Goal: Register for event/course

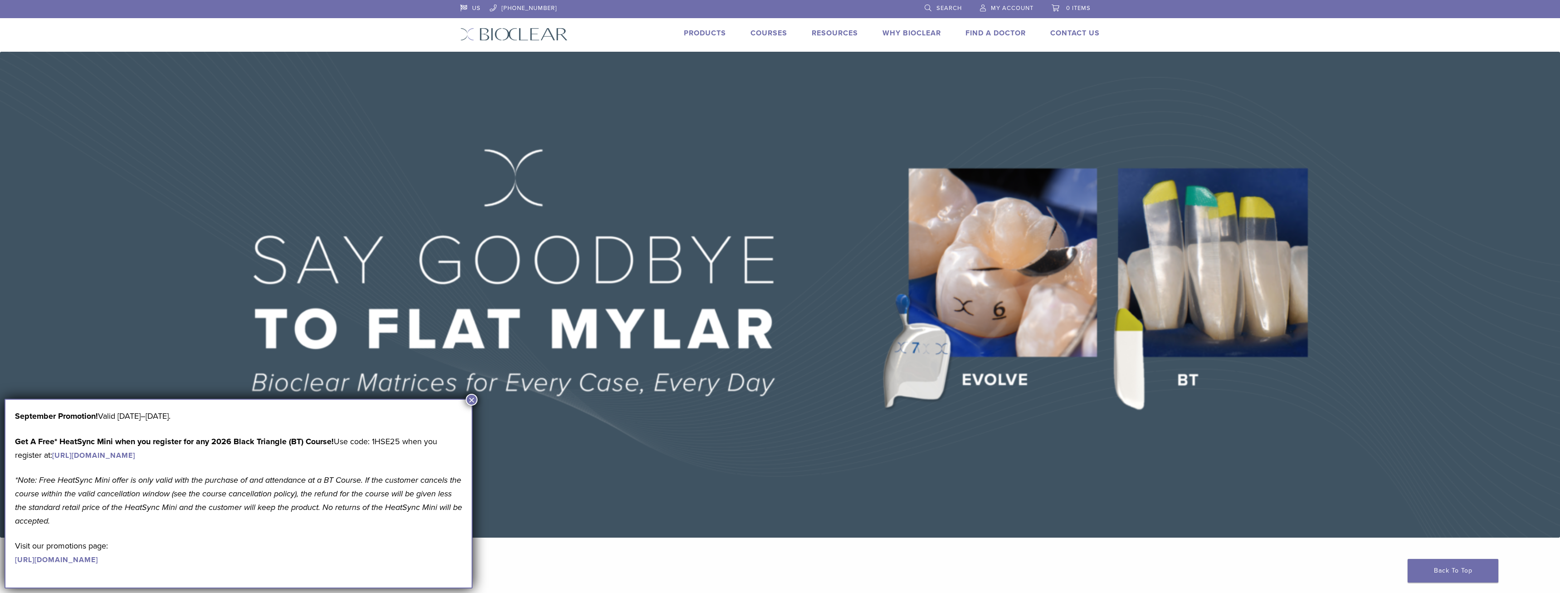
click at [471, 399] on button "×" at bounding box center [472, 400] width 12 height 12
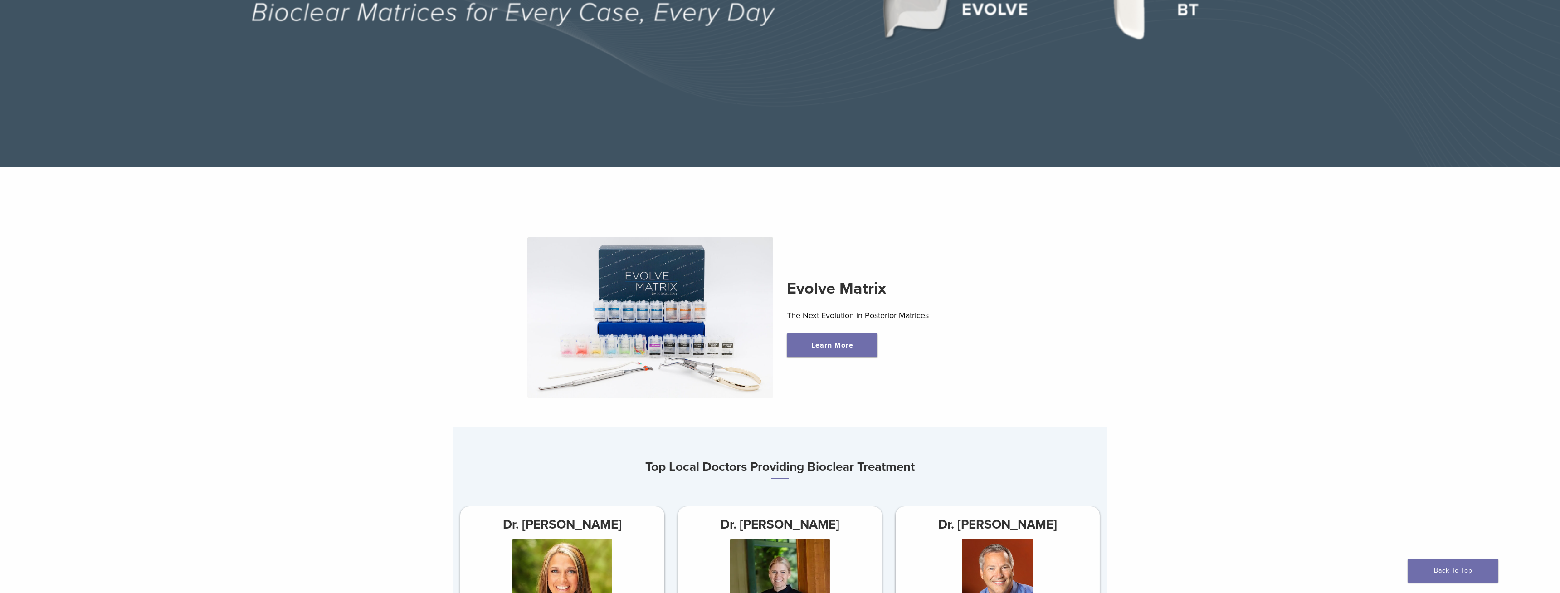
scroll to position [509, 0]
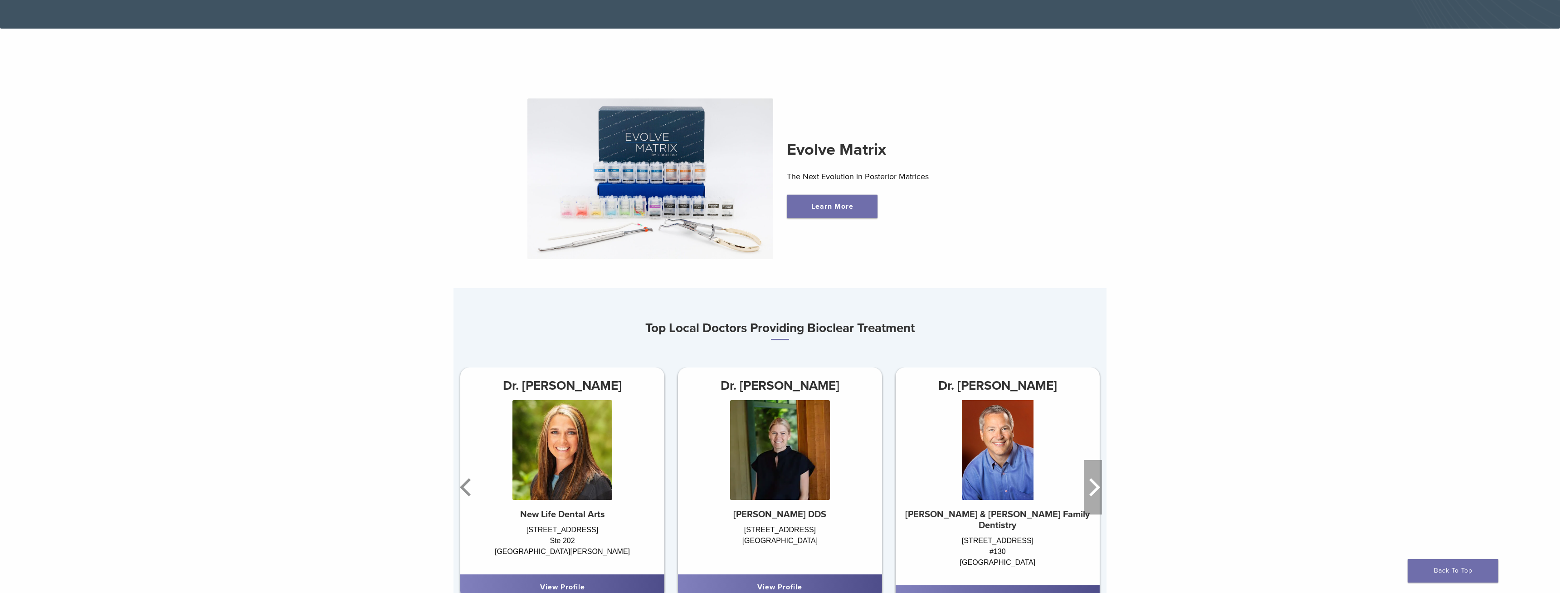
click at [1093, 497] on icon "Next" at bounding box center [1093, 487] width 18 height 54
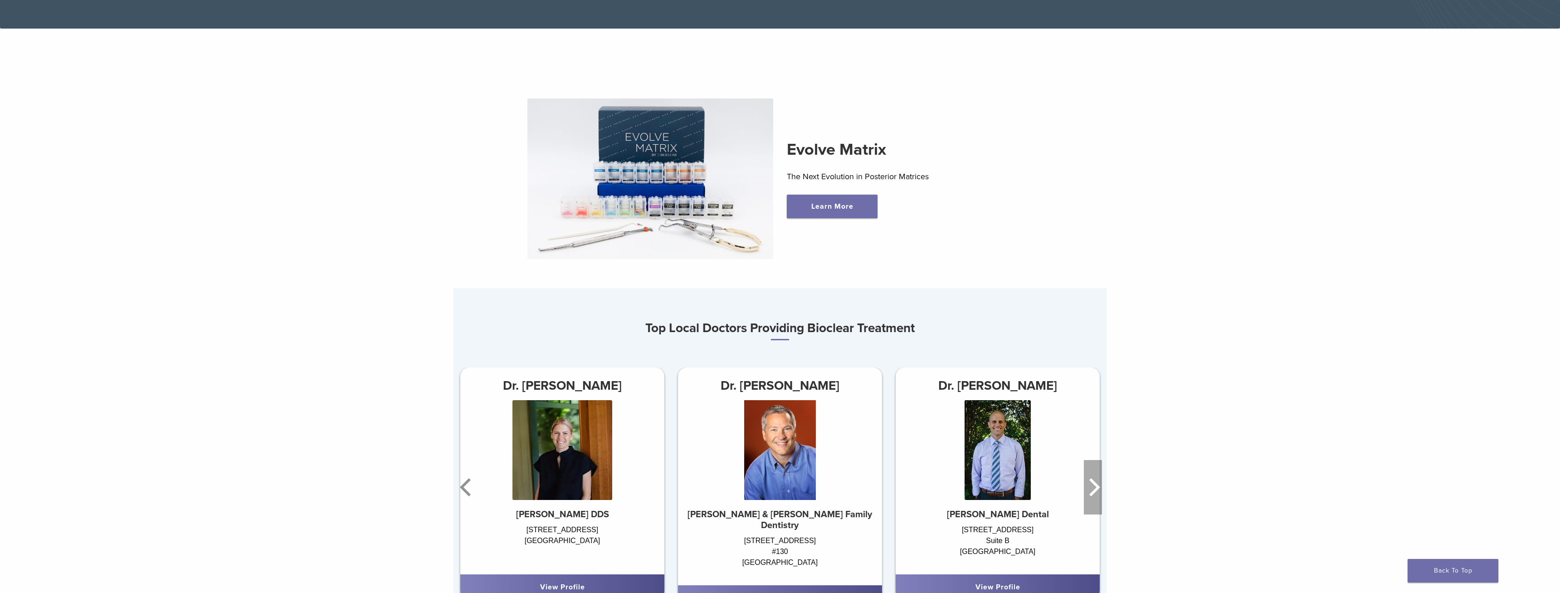
click at [1086, 491] on icon "Next" at bounding box center [1093, 487] width 18 height 54
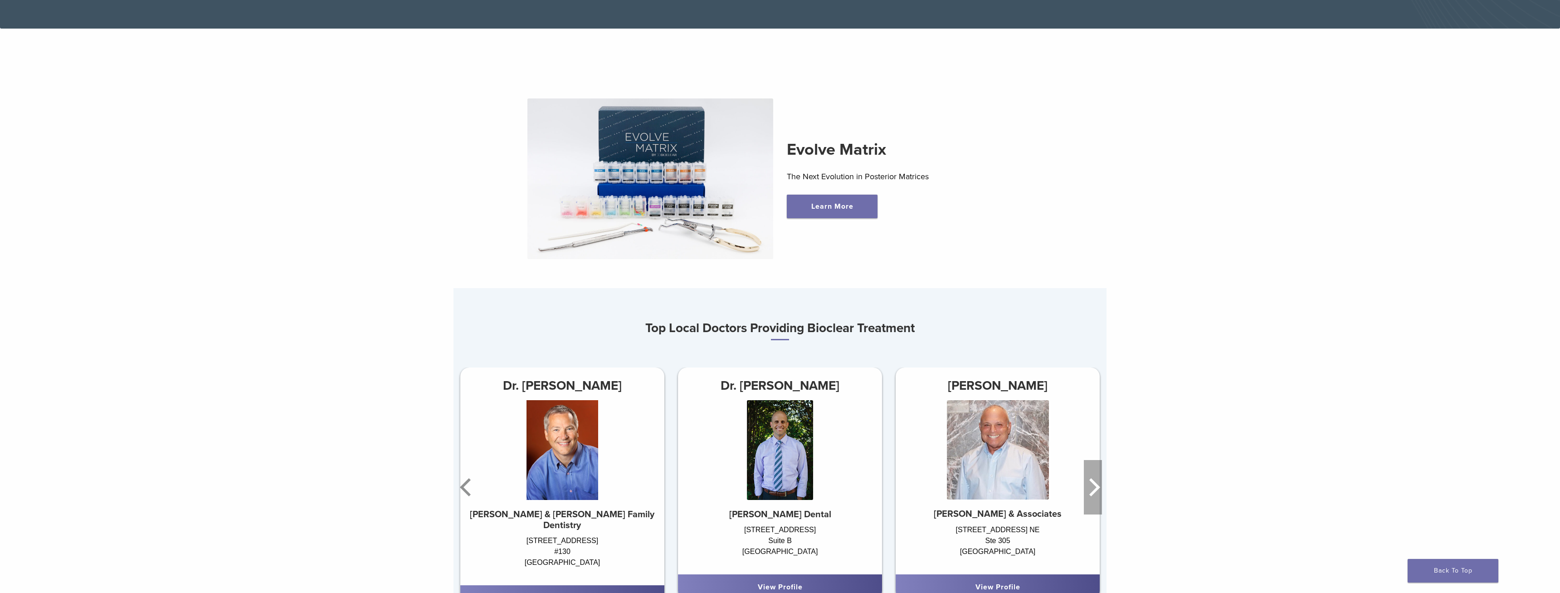
click at [1085, 487] on icon "Next" at bounding box center [1093, 487] width 18 height 54
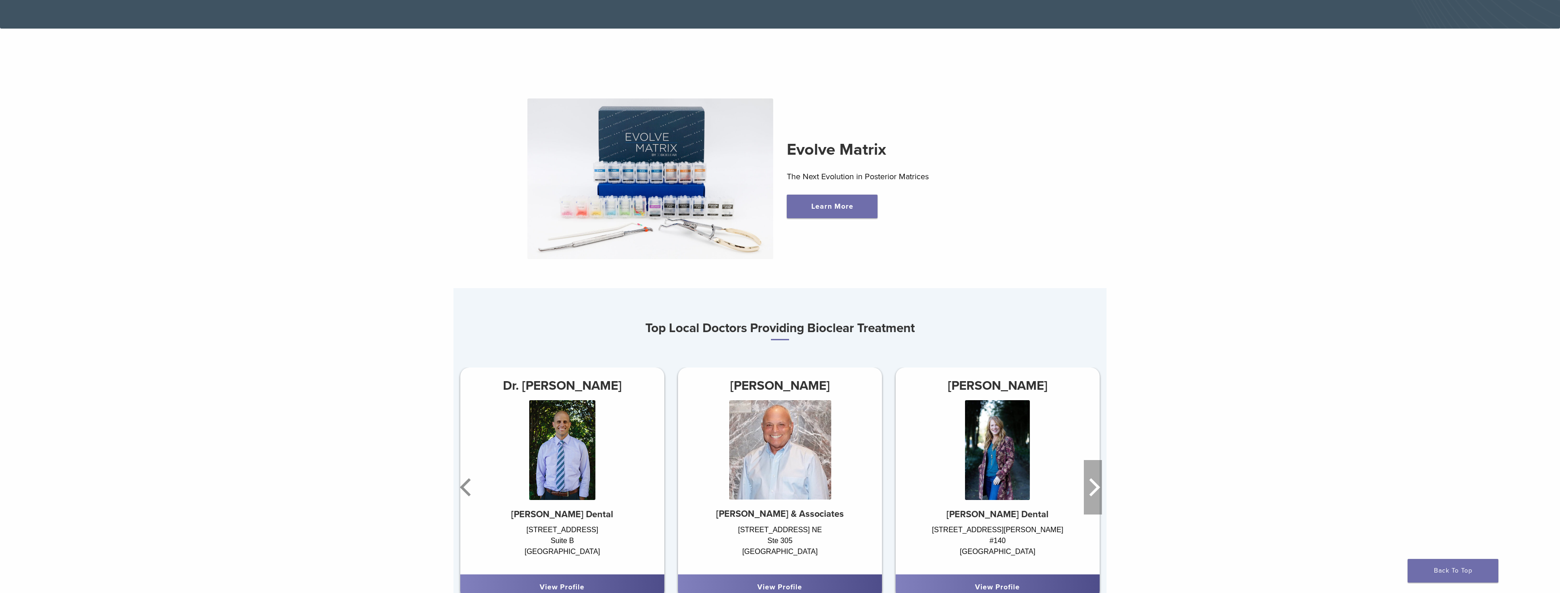
click at [1085, 487] on icon "Next" at bounding box center [1093, 487] width 18 height 54
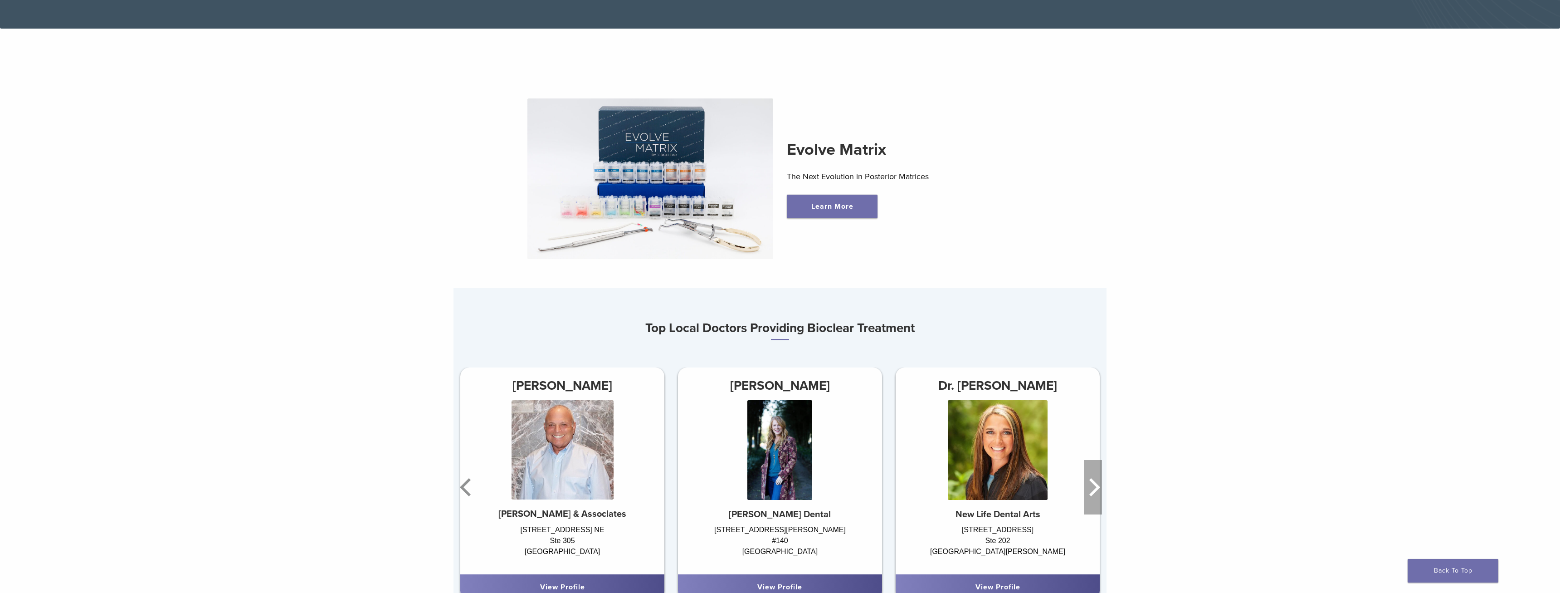
click at [1085, 487] on icon "Next" at bounding box center [1093, 487] width 18 height 54
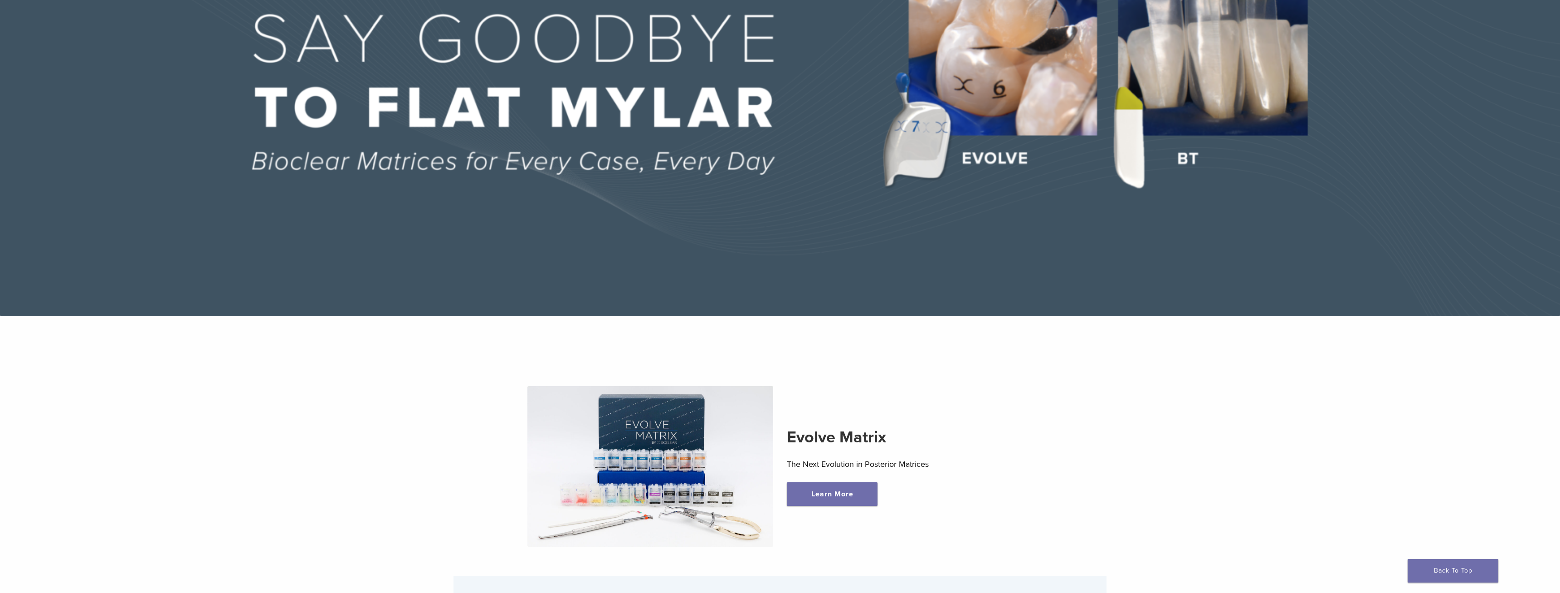
scroll to position [0, 0]
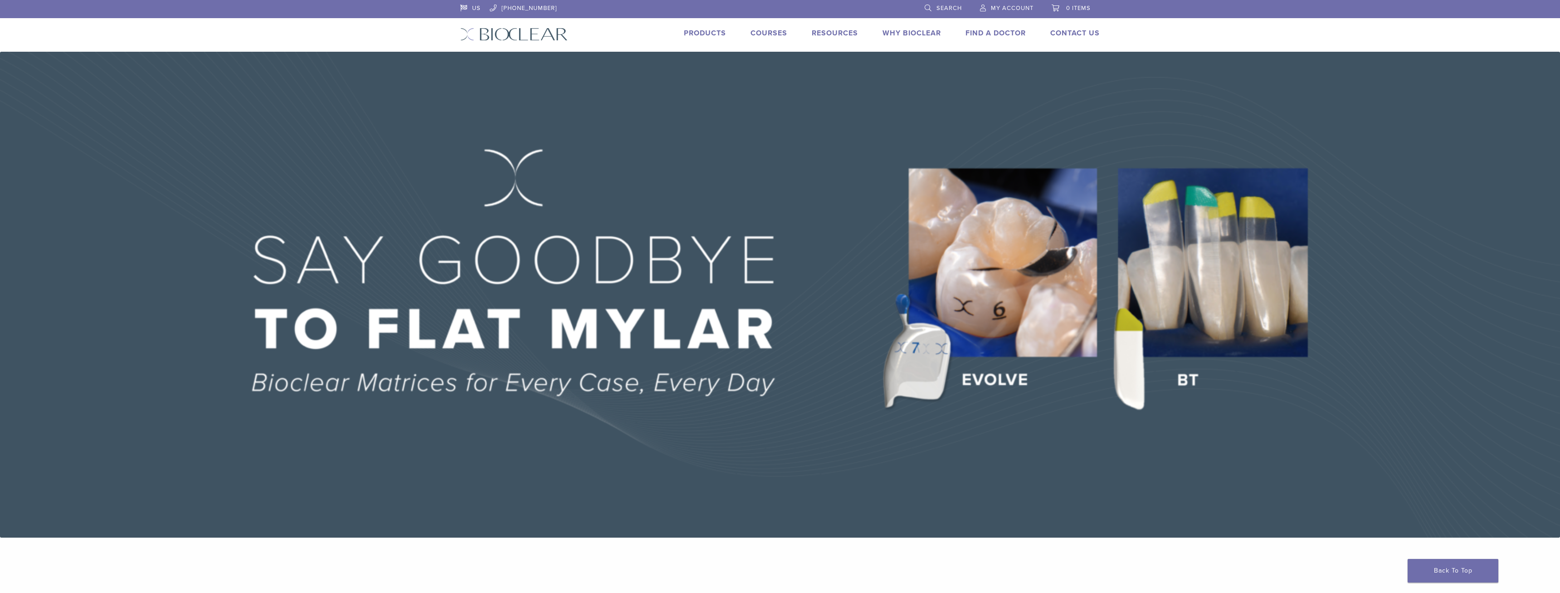
click at [769, 43] on div "US 1.855.712.5327 Search My Account 0 items Cart No products in the cart. Back …" at bounding box center [779, 26] width 653 height 52
click at [768, 37] on link "Courses" at bounding box center [768, 33] width 37 height 9
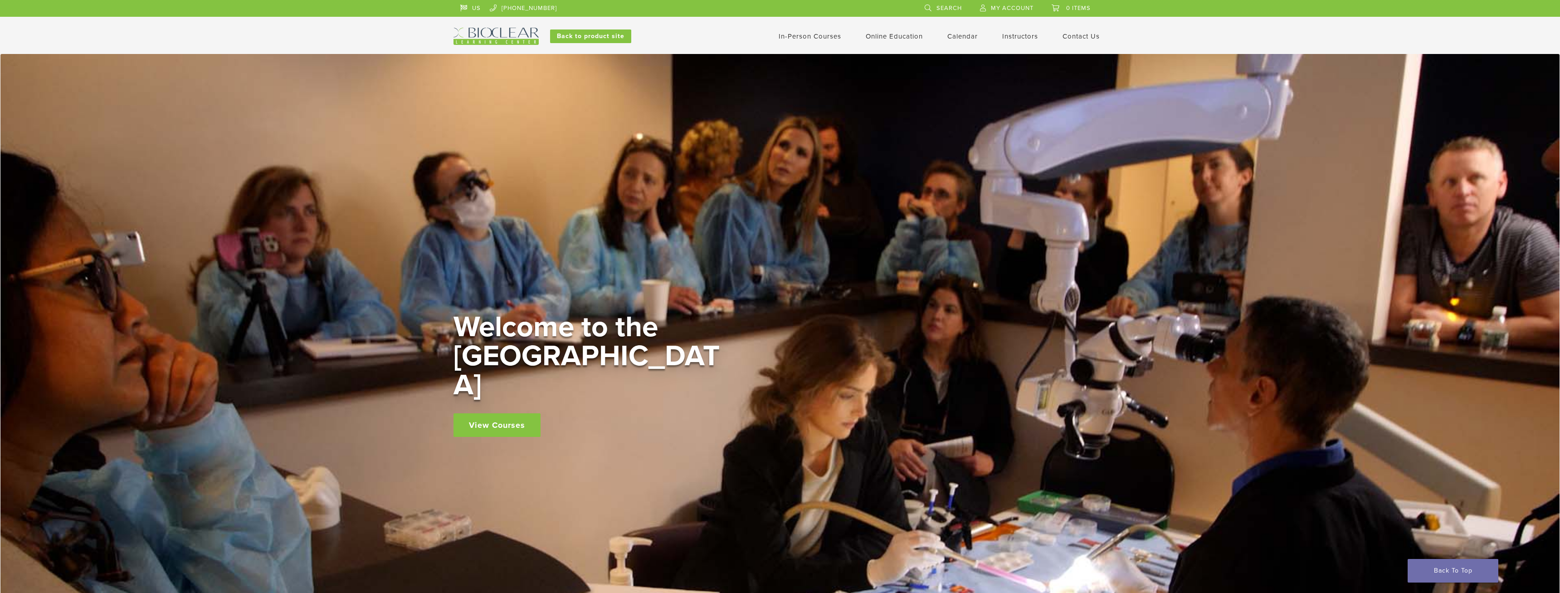
click at [809, 39] on link "In-Person Courses" at bounding box center [810, 36] width 63 height 8
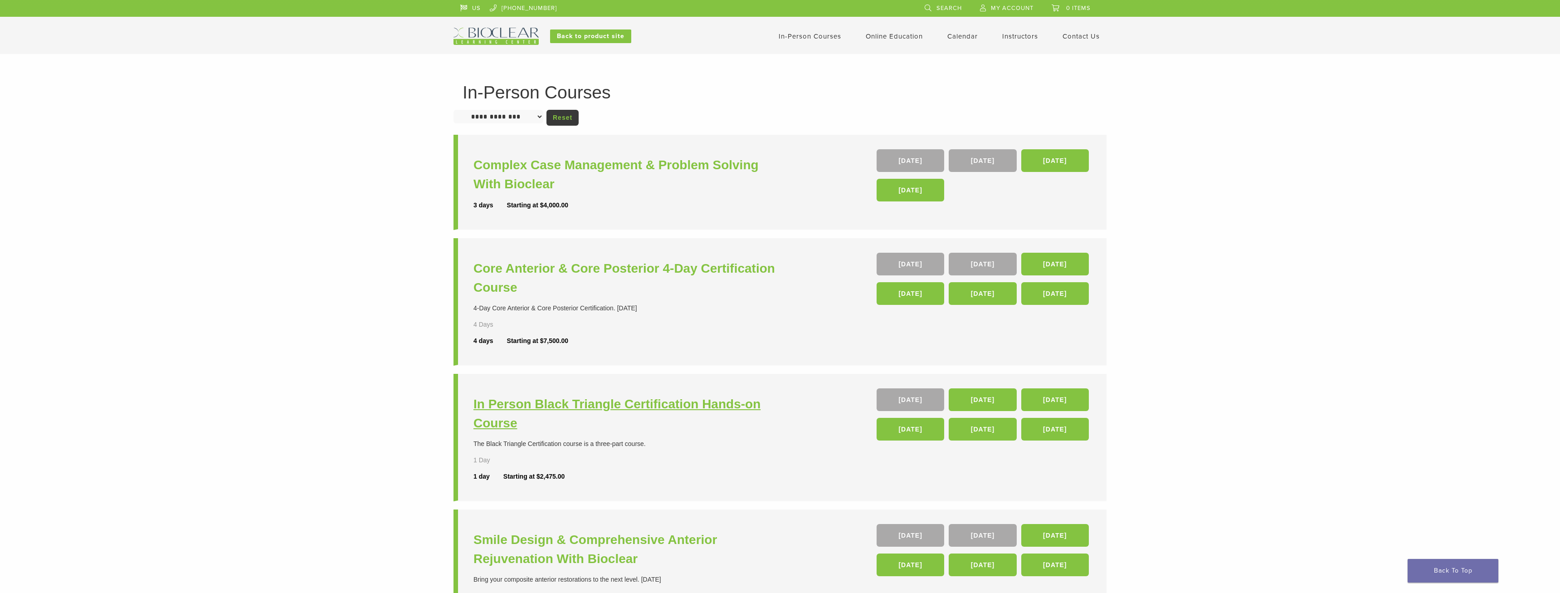
click at [693, 397] on h3 "In Person Black Triangle Certification Hands-on Course" at bounding box center [627, 413] width 309 height 38
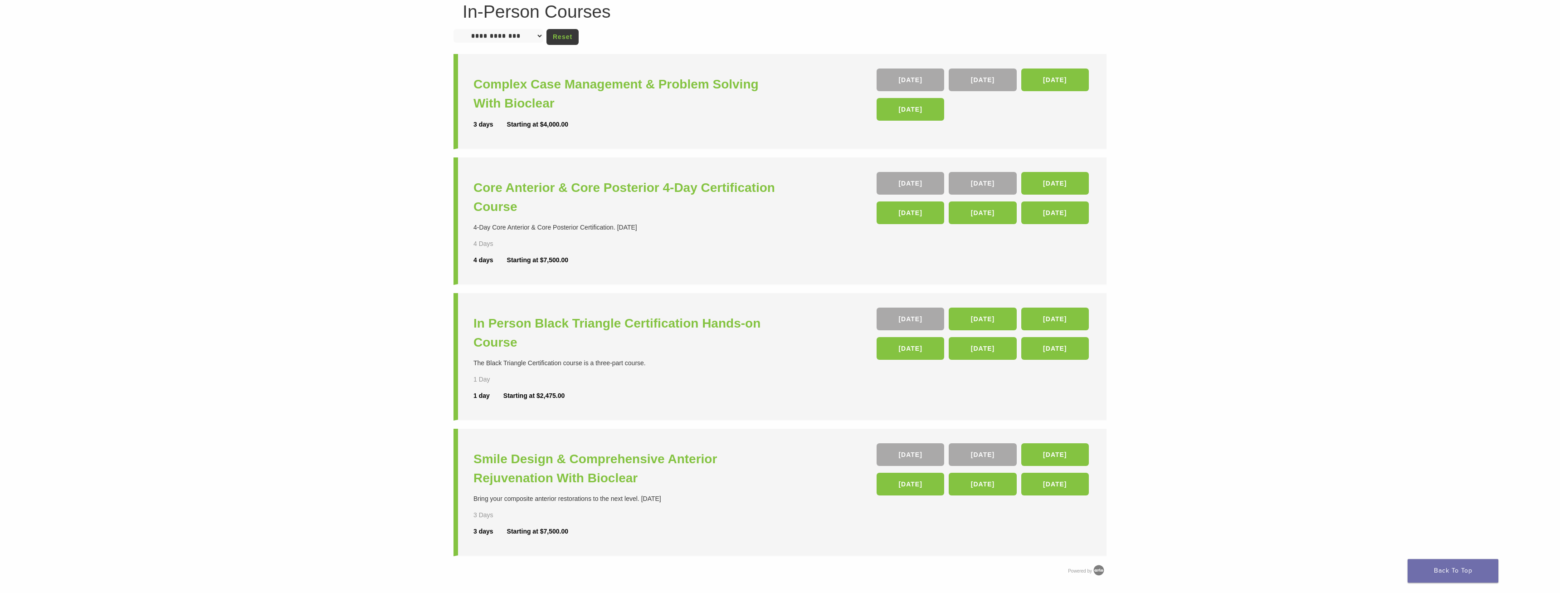
scroll to position [93, 0]
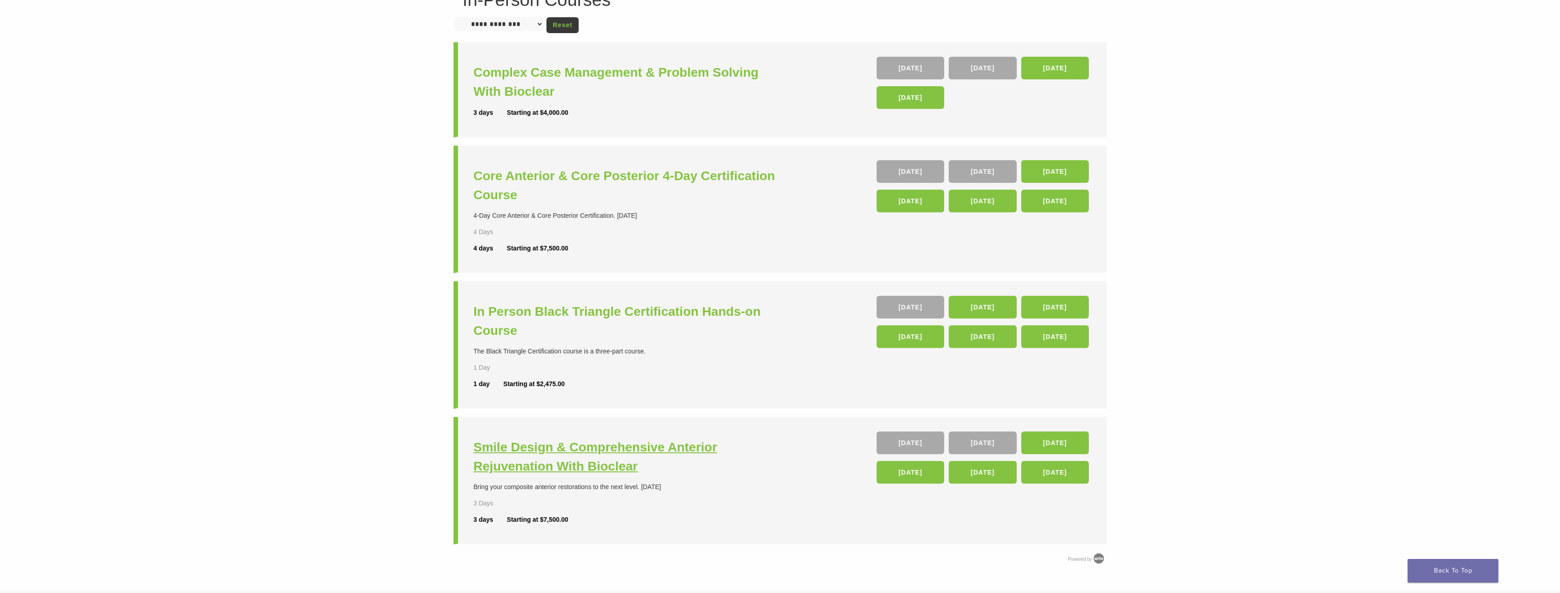
click at [589, 456] on h3 "Smile Design & Comprehensive Anterior Rejuvenation With Bioclear" at bounding box center [627, 457] width 309 height 38
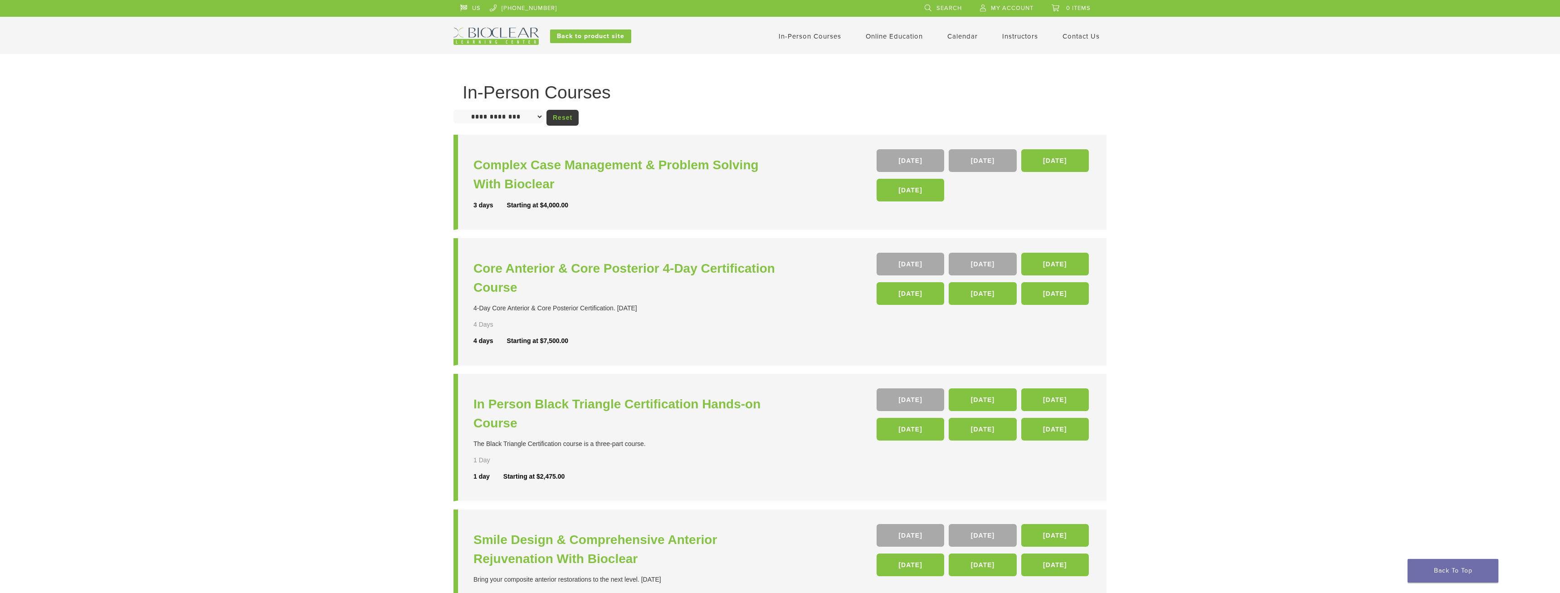
scroll to position [93, 0]
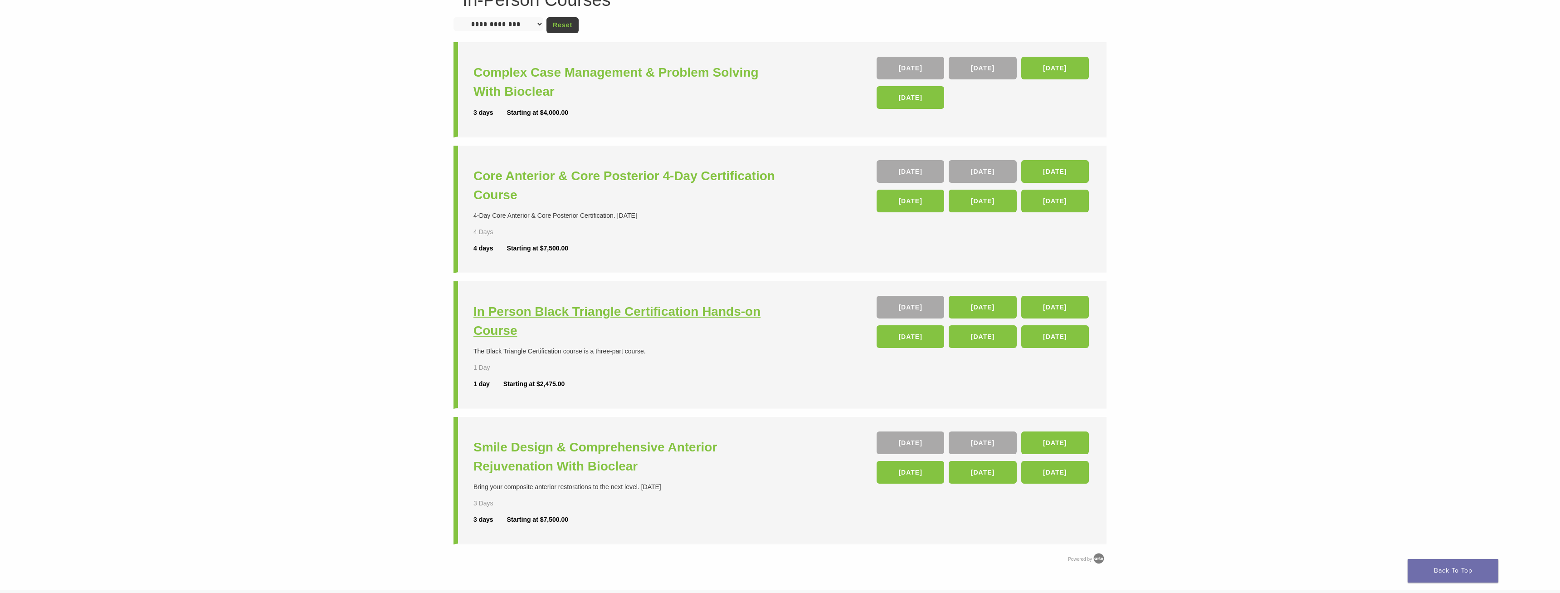
click at [565, 305] on h3 "In Person Black Triangle Certification Hands-on Course" at bounding box center [627, 321] width 309 height 38
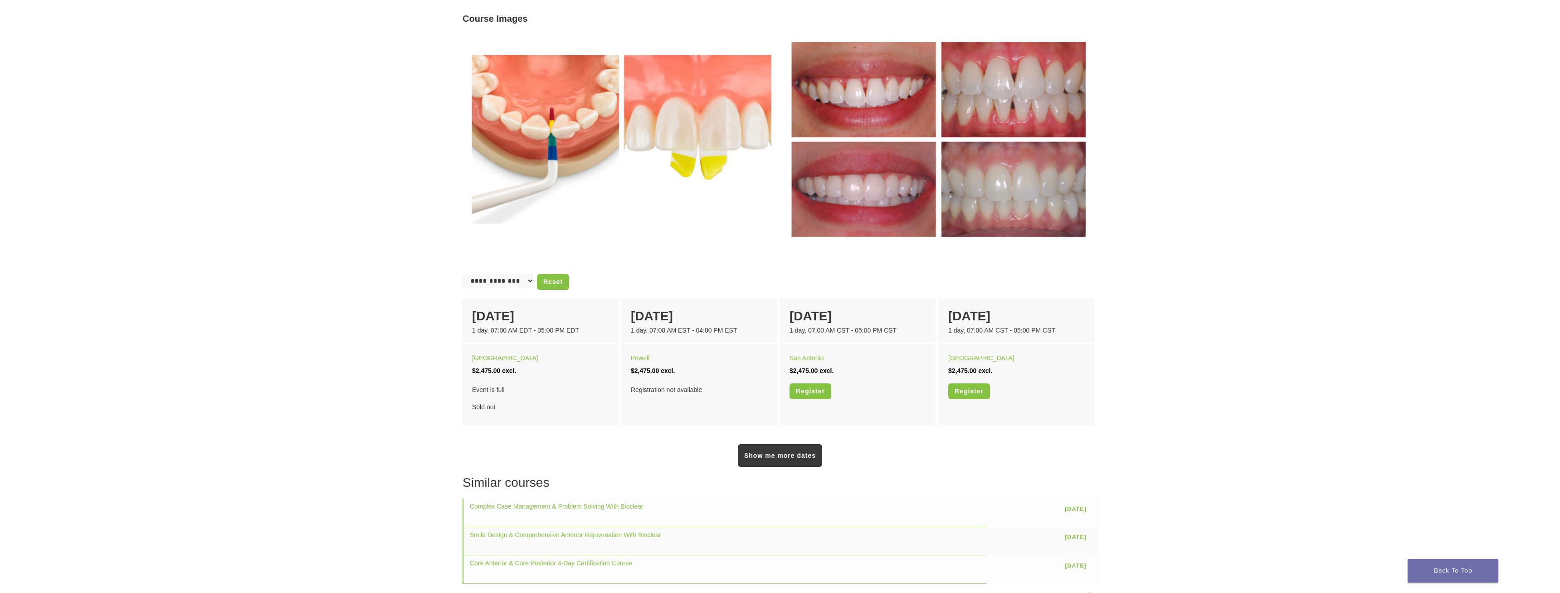
scroll to position [463, 0]
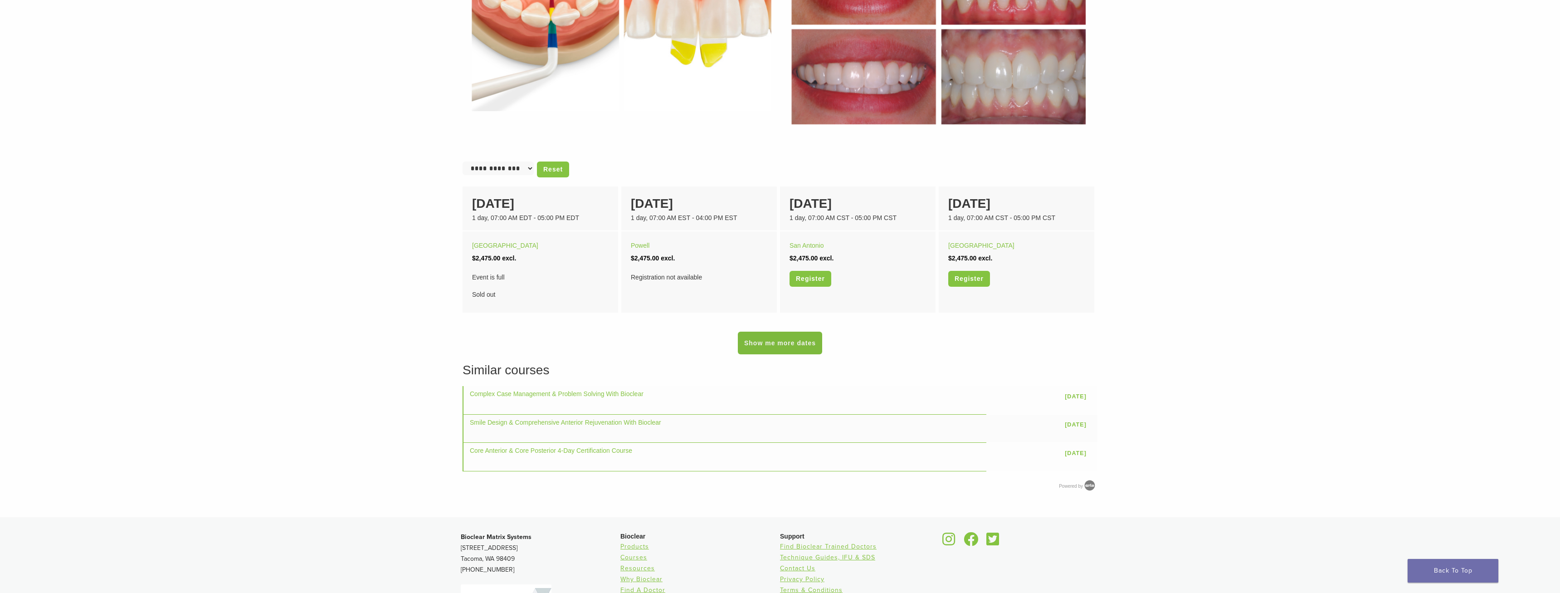
click at [788, 350] on link "Show me more dates" at bounding box center [780, 342] width 84 height 23
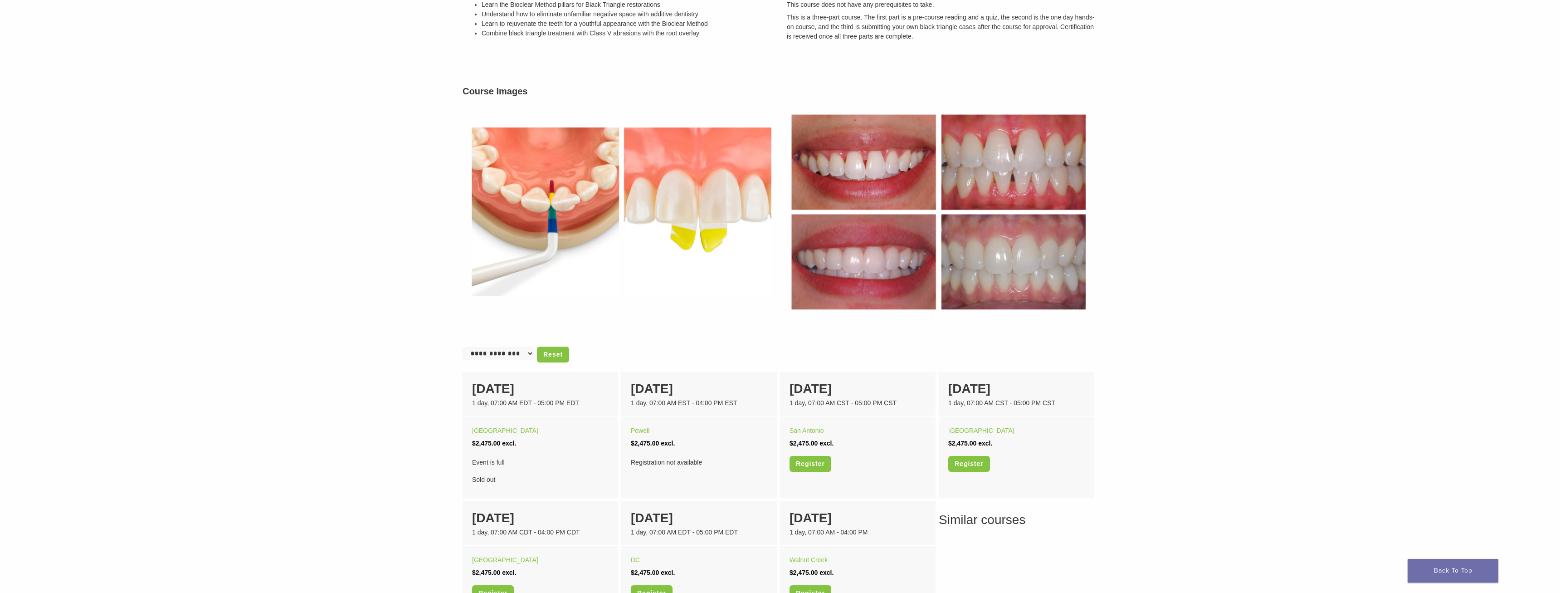
scroll to position [509, 0]
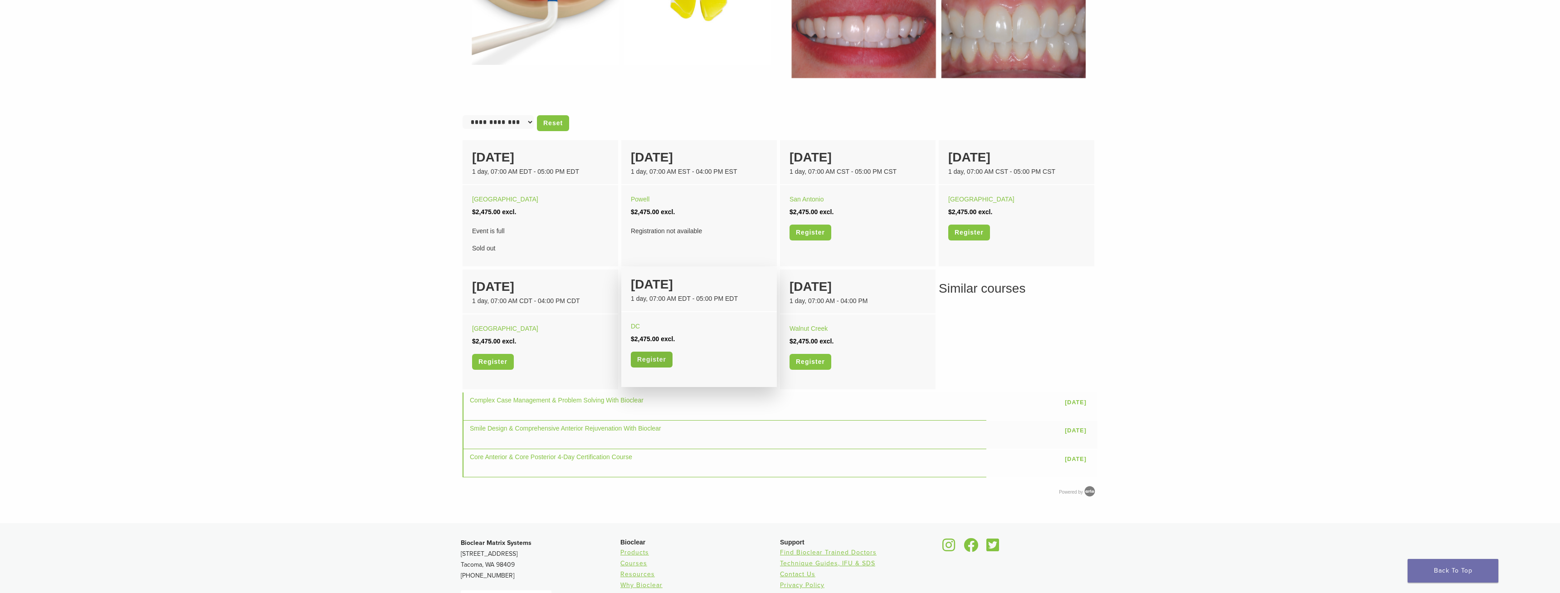
click at [658, 364] on link "Register" at bounding box center [652, 359] width 42 height 16
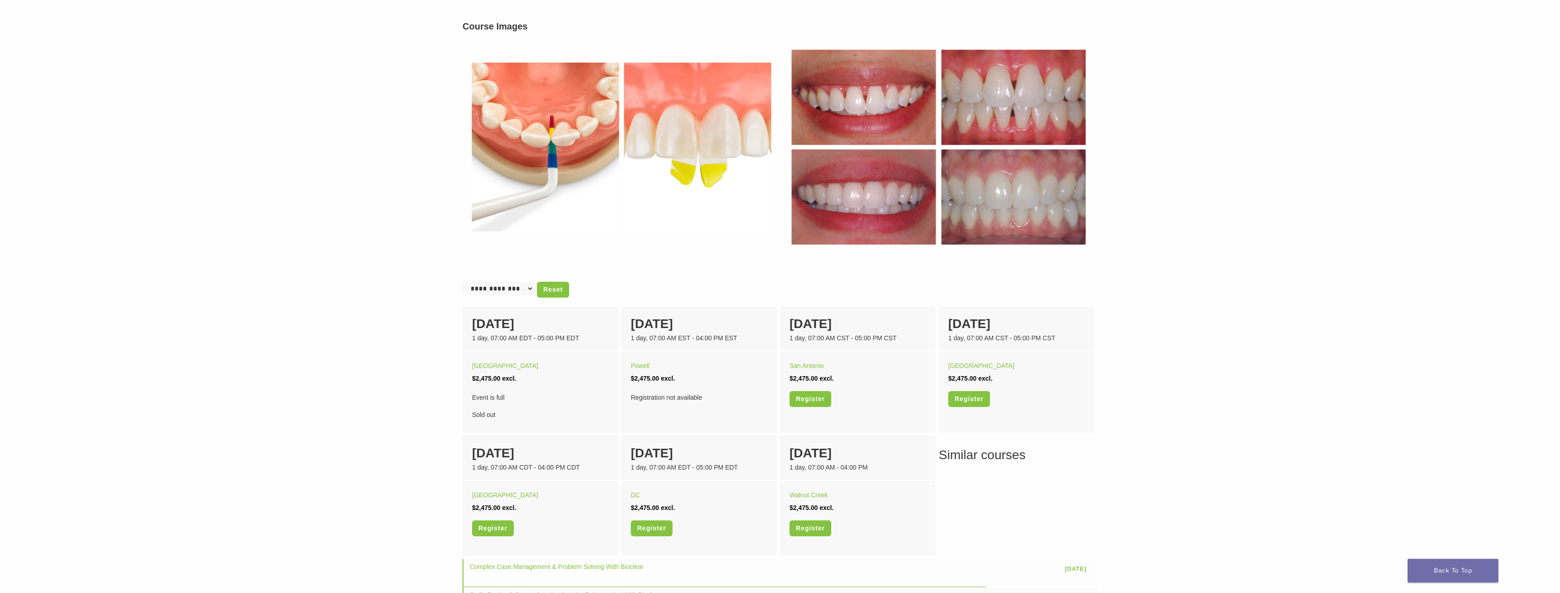
scroll to position [324, 0]
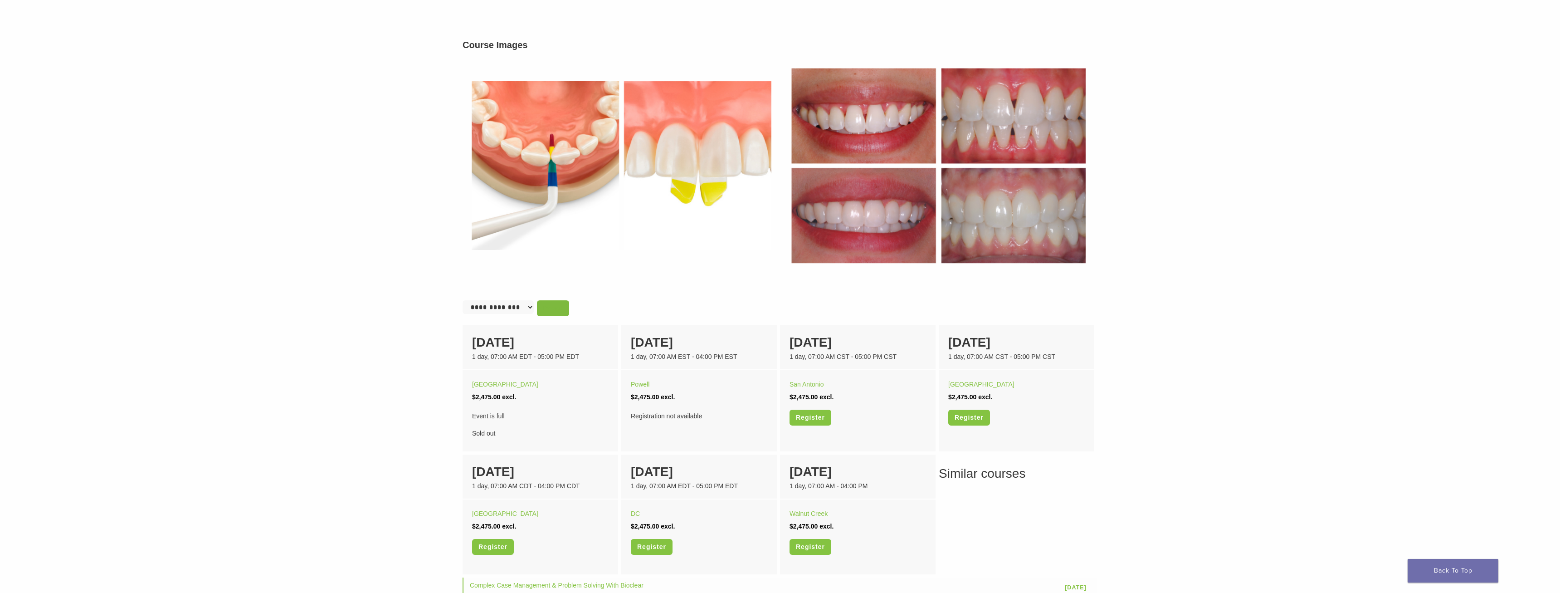
click at [547, 312] on link "Reset" at bounding box center [553, 308] width 32 height 16
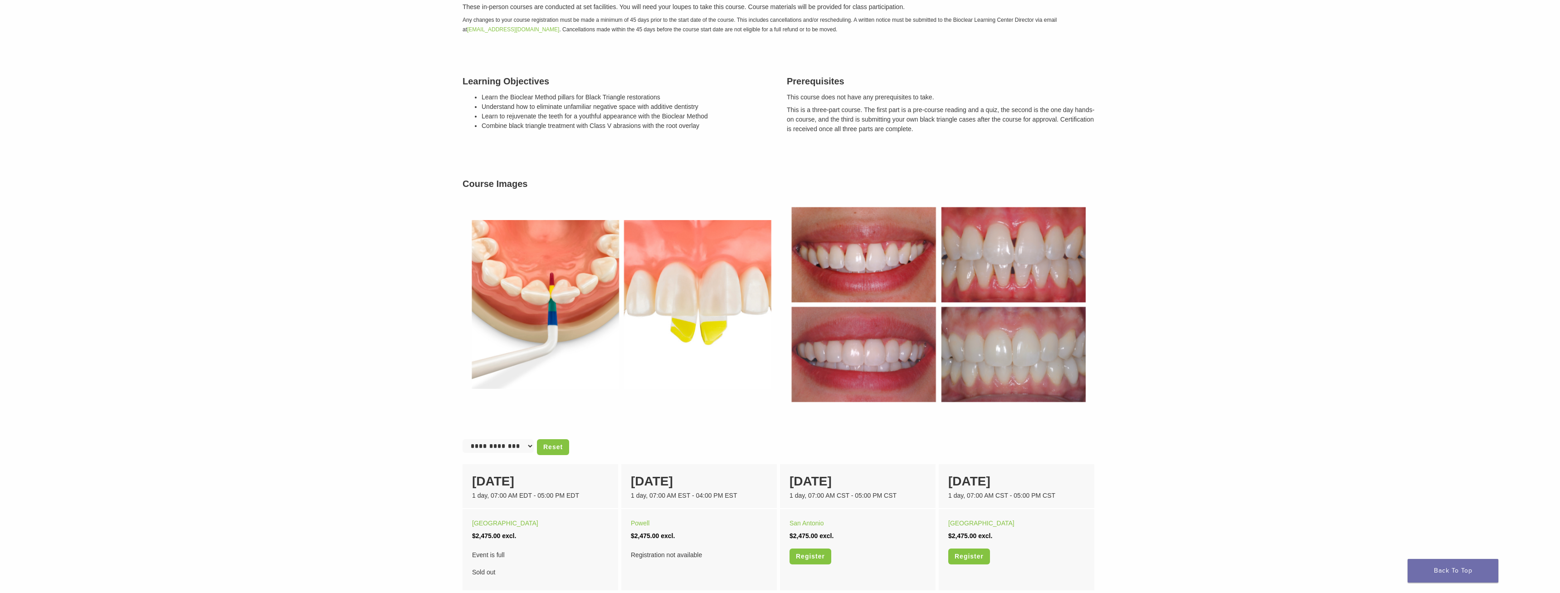
scroll to position [370, 0]
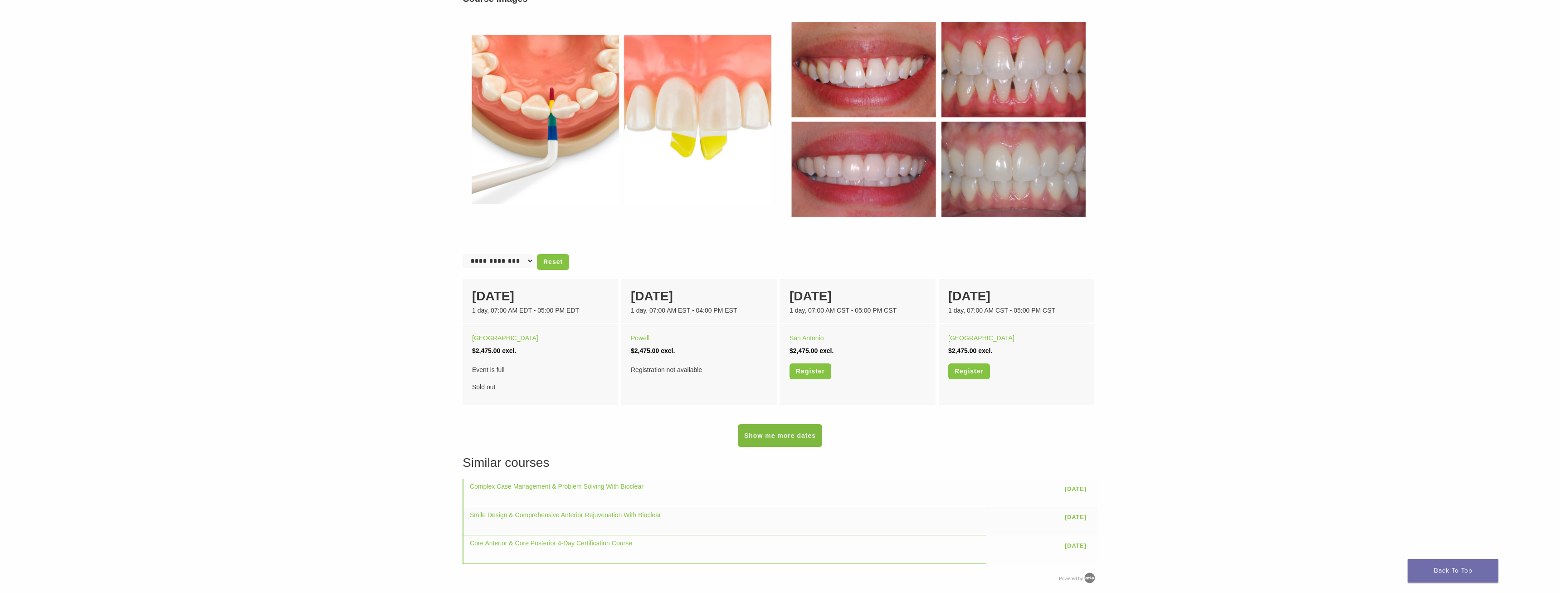
click at [793, 429] on link "Show me more dates" at bounding box center [780, 435] width 84 height 23
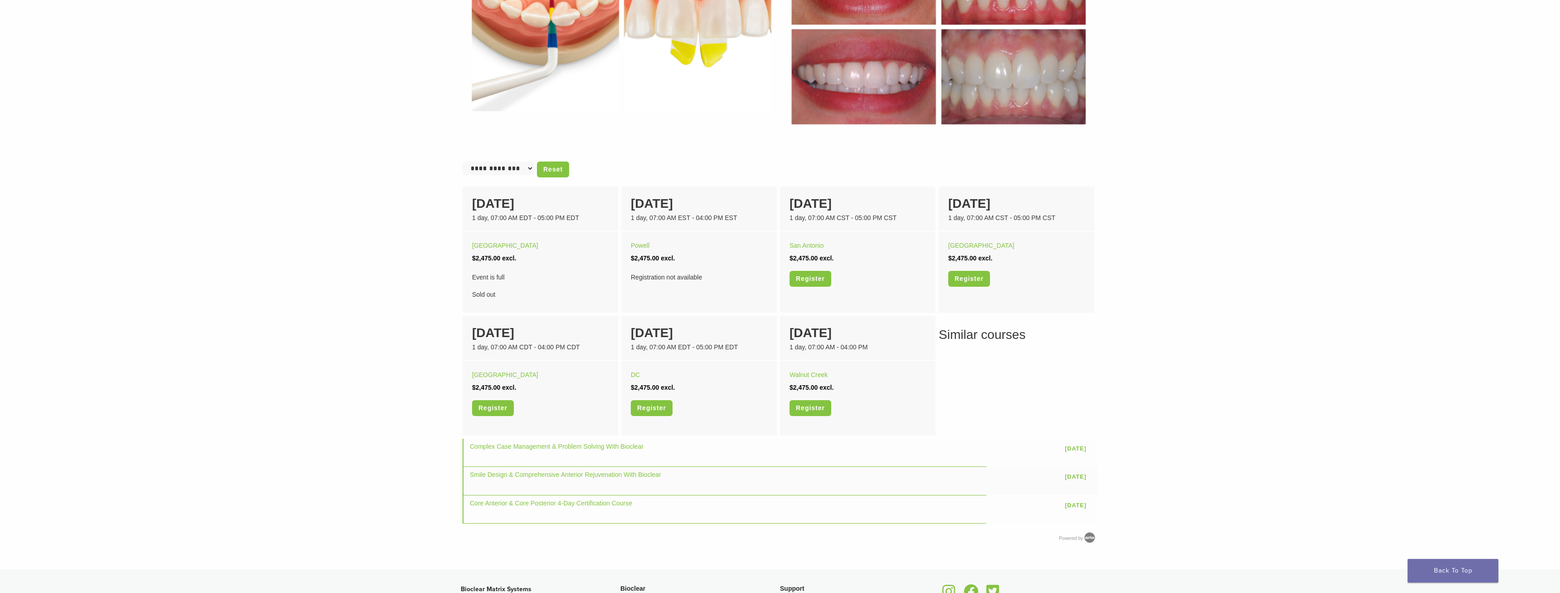
scroll to position [654, 0]
